Goal: Task Accomplishment & Management: Manage account settings

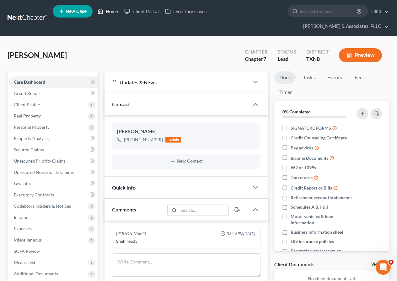
click at [111, 8] on link "Home" at bounding box center [107, 11] width 27 height 11
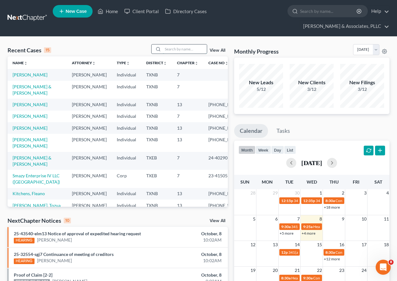
click at [173, 48] on input "search" at bounding box center [185, 49] width 44 height 9
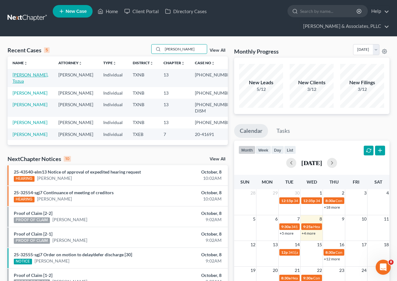
type input "[PERSON_NAME]"
click at [24, 75] on link "[PERSON_NAME], Tozua" at bounding box center [31, 78] width 36 height 12
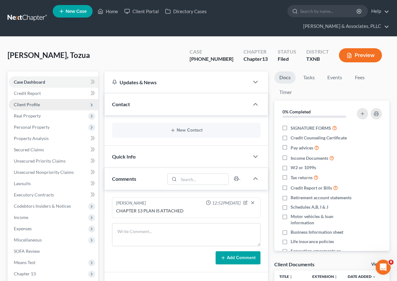
click at [39, 106] on span "Client Profile" at bounding box center [27, 104] width 26 height 5
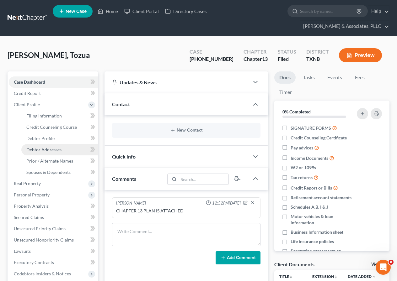
click at [55, 151] on span "Debtor Addresses" at bounding box center [43, 149] width 35 height 5
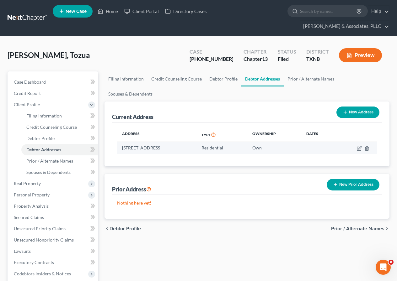
drag, startPoint x: 123, startPoint y: 132, endPoint x: 232, endPoint y: 127, distance: 109.3
click at [196, 142] on td "[STREET_ADDRESS]" at bounding box center [156, 148] width 79 height 12
copy td "[STREET_ADDRESS]"
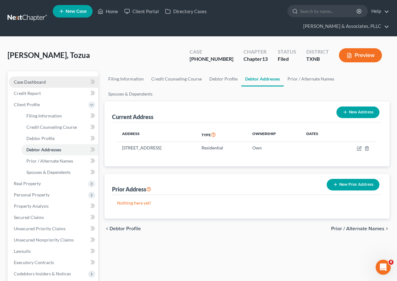
click at [28, 83] on span "Case Dashboard" at bounding box center [30, 81] width 32 height 5
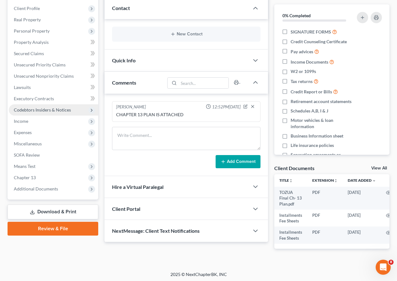
scroll to position [103, 0]
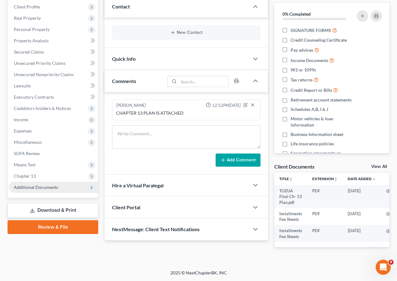
click at [43, 185] on span "Additional Documents" at bounding box center [36, 187] width 44 height 5
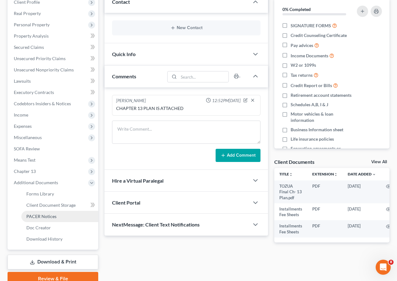
click at [55, 215] on span "PACER Notices" at bounding box center [41, 216] width 30 height 5
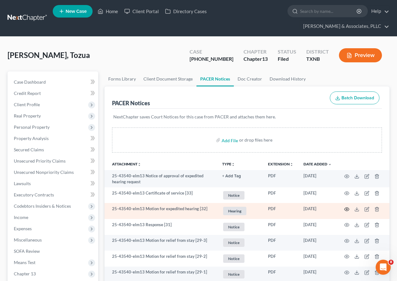
click at [347, 209] on icon "button" at bounding box center [346, 209] width 5 height 5
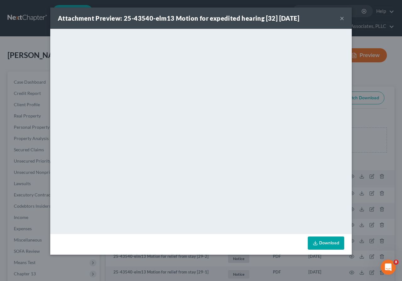
drag, startPoint x: 339, startPoint y: 18, endPoint x: 339, endPoint y: 29, distance: 11.3
click at [339, 19] on button "×" at bounding box center [341, 18] width 4 height 8
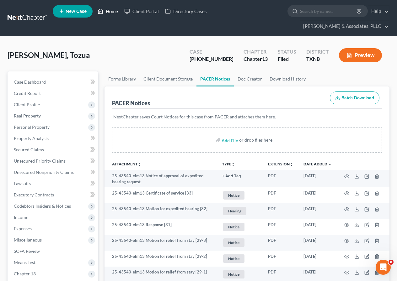
click at [112, 11] on link "Home" at bounding box center [107, 11] width 27 height 11
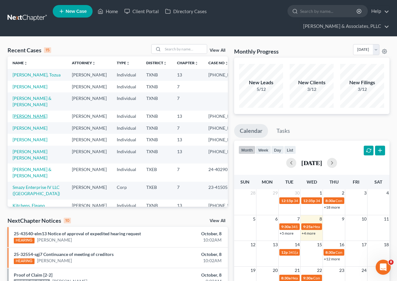
click at [29, 119] on link "[PERSON_NAME]" at bounding box center [30, 116] width 35 height 5
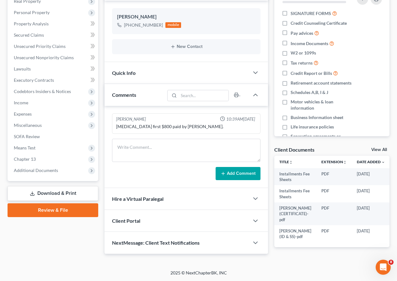
scroll to position [131, 0]
click at [37, 168] on span "Additional Documents" at bounding box center [36, 170] width 44 height 5
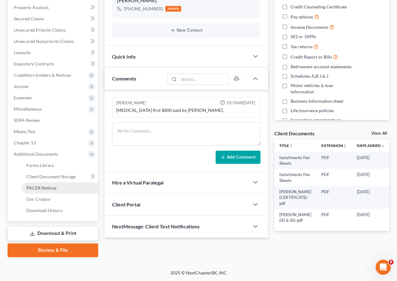
click at [49, 187] on span "PACER Notices" at bounding box center [41, 187] width 30 height 5
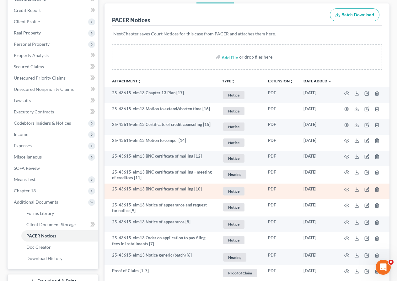
scroll to position [94, 0]
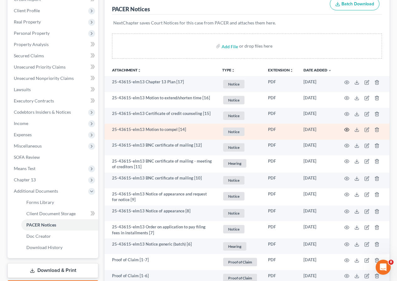
click at [347, 130] on circle "button" at bounding box center [346, 129] width 1 height 1
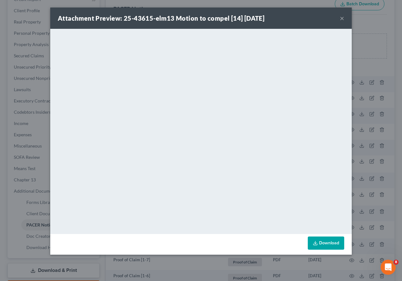
click at [342, 19] on button "×" at bounding box center [341, 18] width 4 height 8
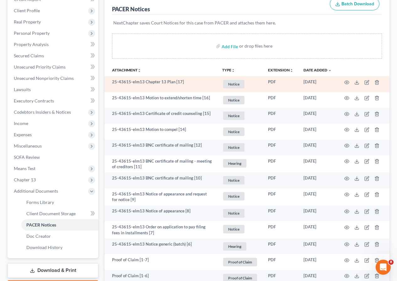
scroll to position [0, 0]
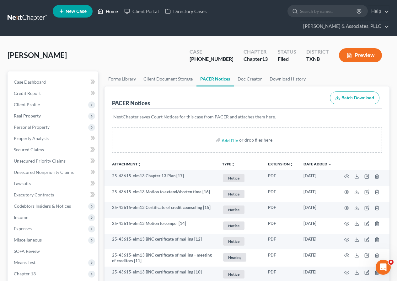
click at [111, 12] on link "Home" at bounding box center [107, 11] width 27 height 11
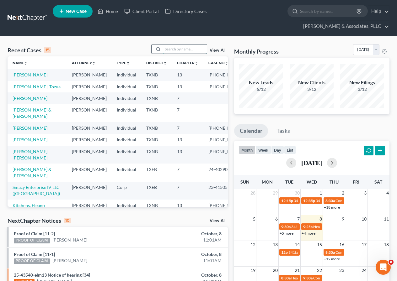
click at [174, 49] on input "search" at bounding box center [185, 49] width 44 height 9
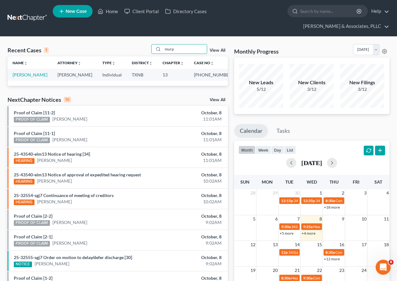
type input "murp"
click at [28, 76] on link "[PERSON_NAME]" at bounding box center [30, 74] width 35 height 5
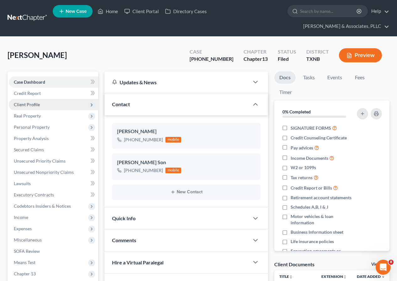
click at [39, 104] on span "Client Profile" at bounding box center [27, 104] width 26 height 5
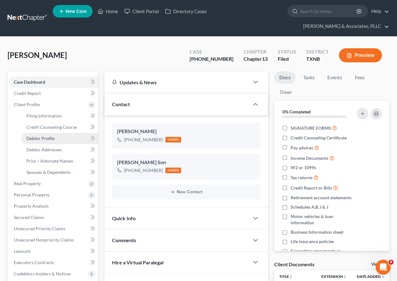
click at [54, 138] on link "Debtor Profile" at bounding box center [59, 138] width 77 height 11
select select "0"
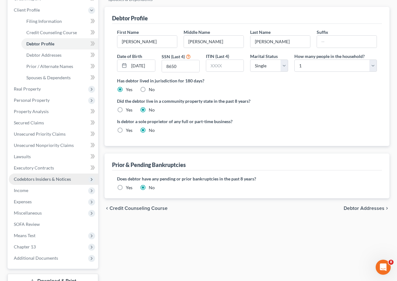
scroll to position [126, 0]
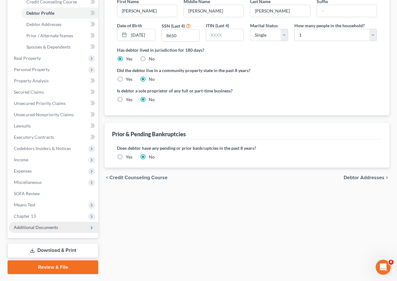
click at [45, 227] on span "Additional Documents" at bounding box center [36, 227] width 44 height 5
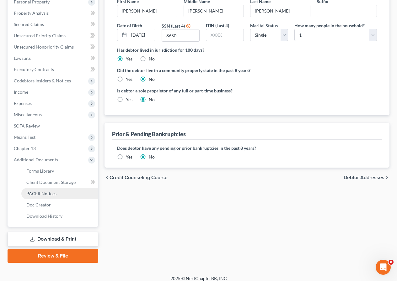
click at [50, 195] on span "PACER Notices" at bounding box center [41, 193] width 30 height 5
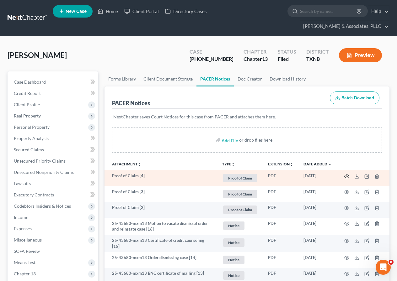
click at [345, 177] on icon "button" at bounding box center [346, 176] width 5 height 5
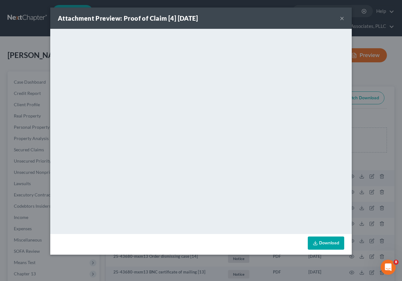
click at [341, 18] on button "×" at bounding box center [341, 18] width 4 height 8
